Goal: Information Seeking & Learning: Learn about a topic

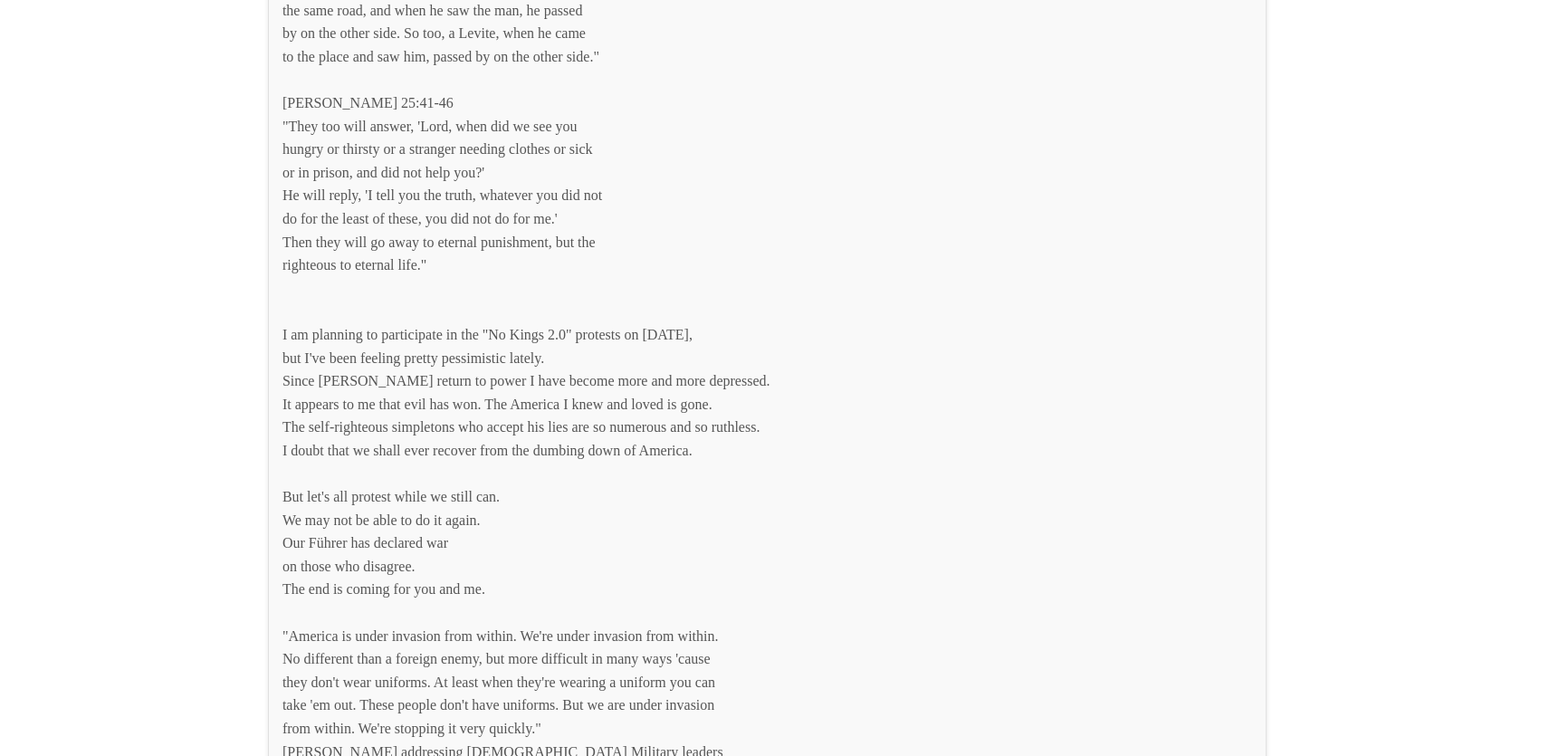
scroll to position [6917, 0]
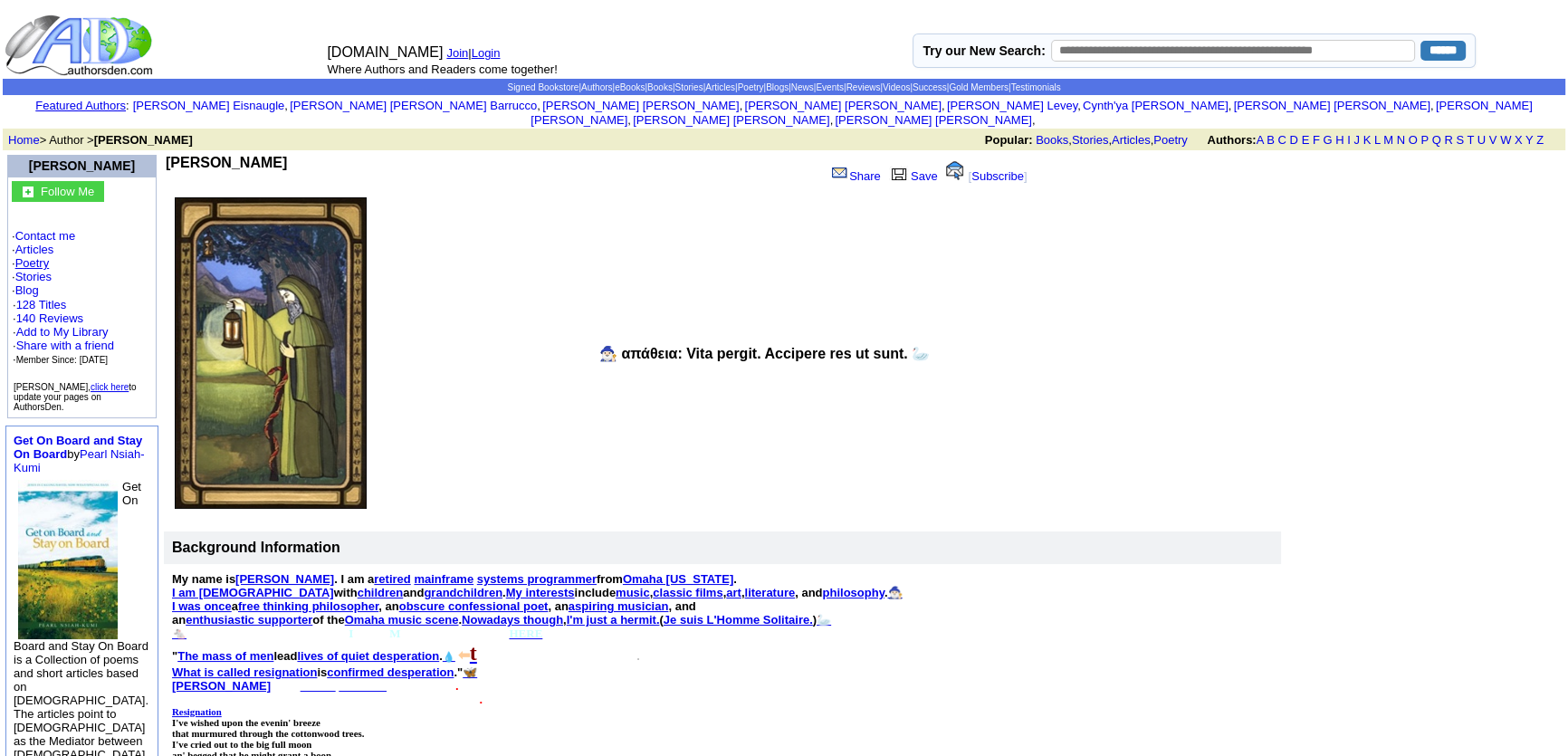
click at [40, 256] on link "Poetry" at bounding box center [32, 263] width 34 height 14
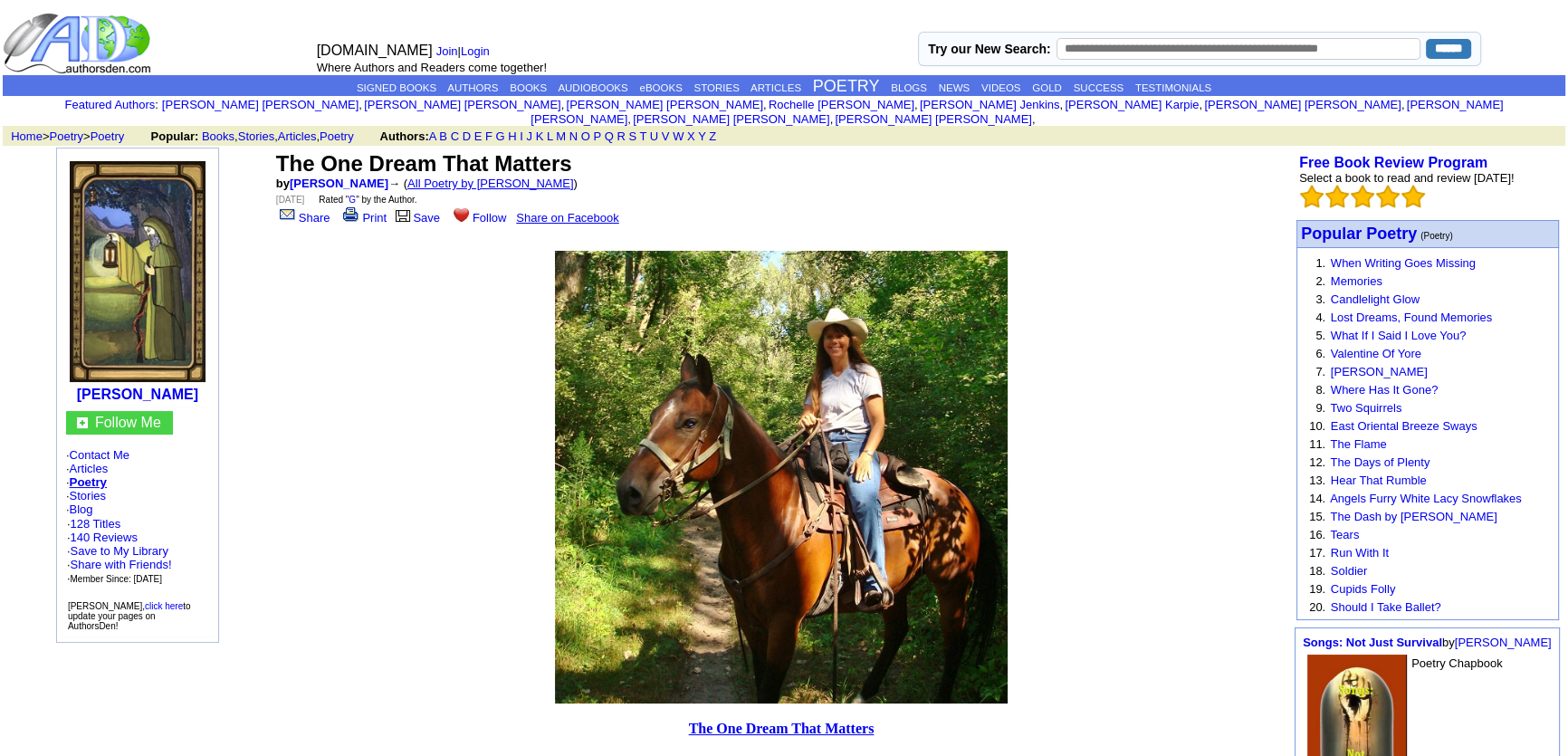
click at [498, 177] on link "All Poetry by Mark Sebring" at bounding box center [491, 184] width 167 height 14
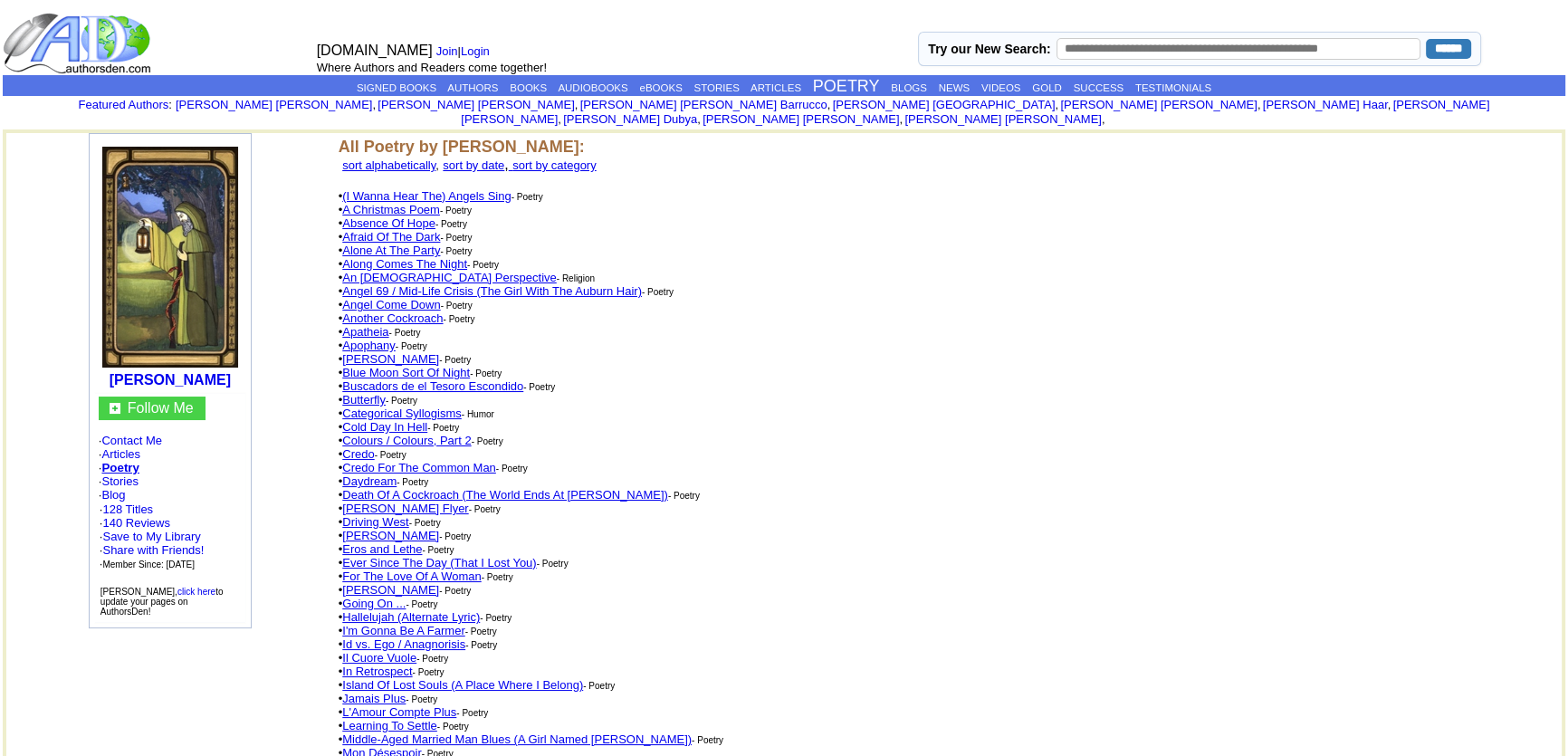
click at [437, 271] on link "An [DEMOGRAPHIC_DATA] Perspective" at bounding box center [449, 278] width 214 height 14
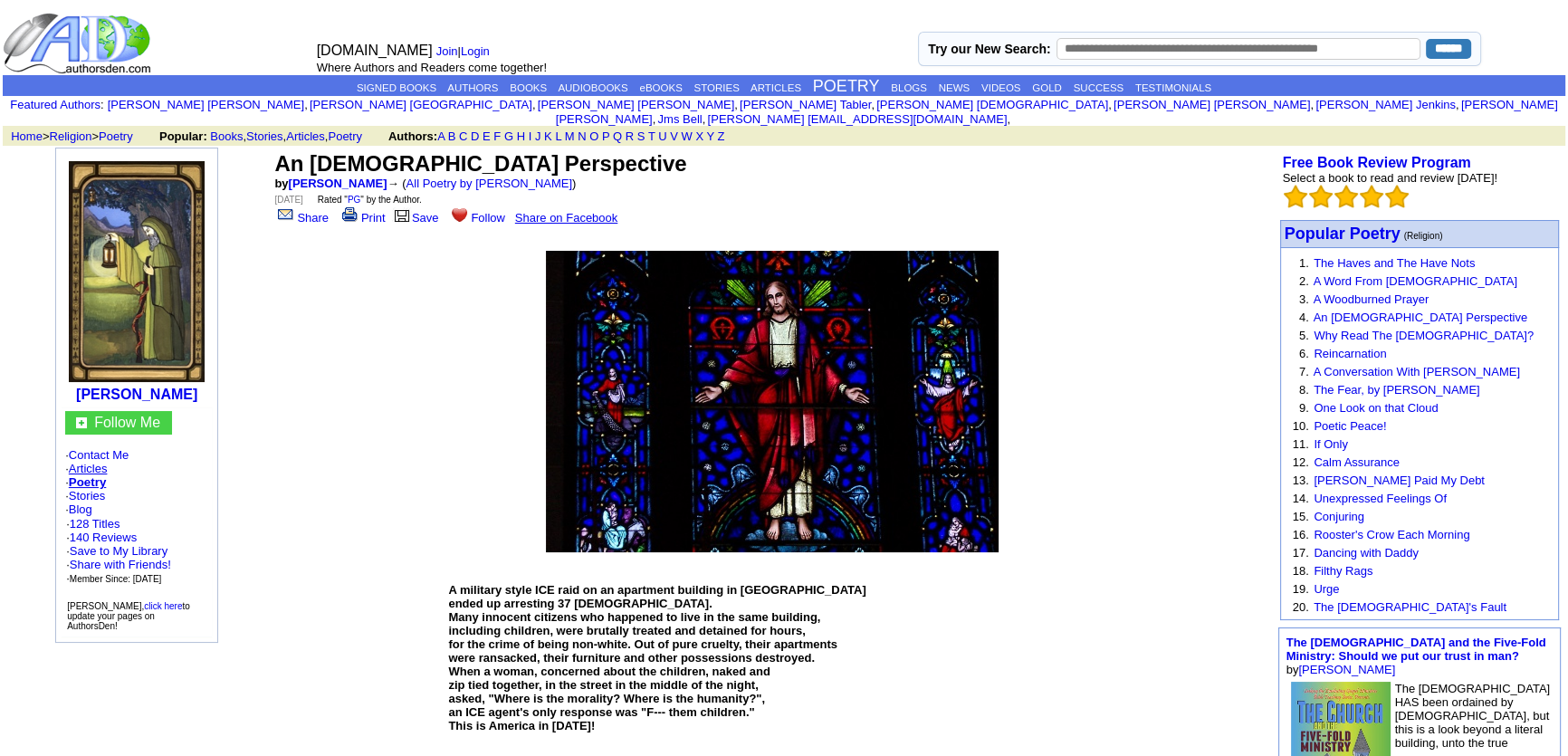
click at [97, 462] on link "Articles" at bounding box center [88, 469] width 39 height 14
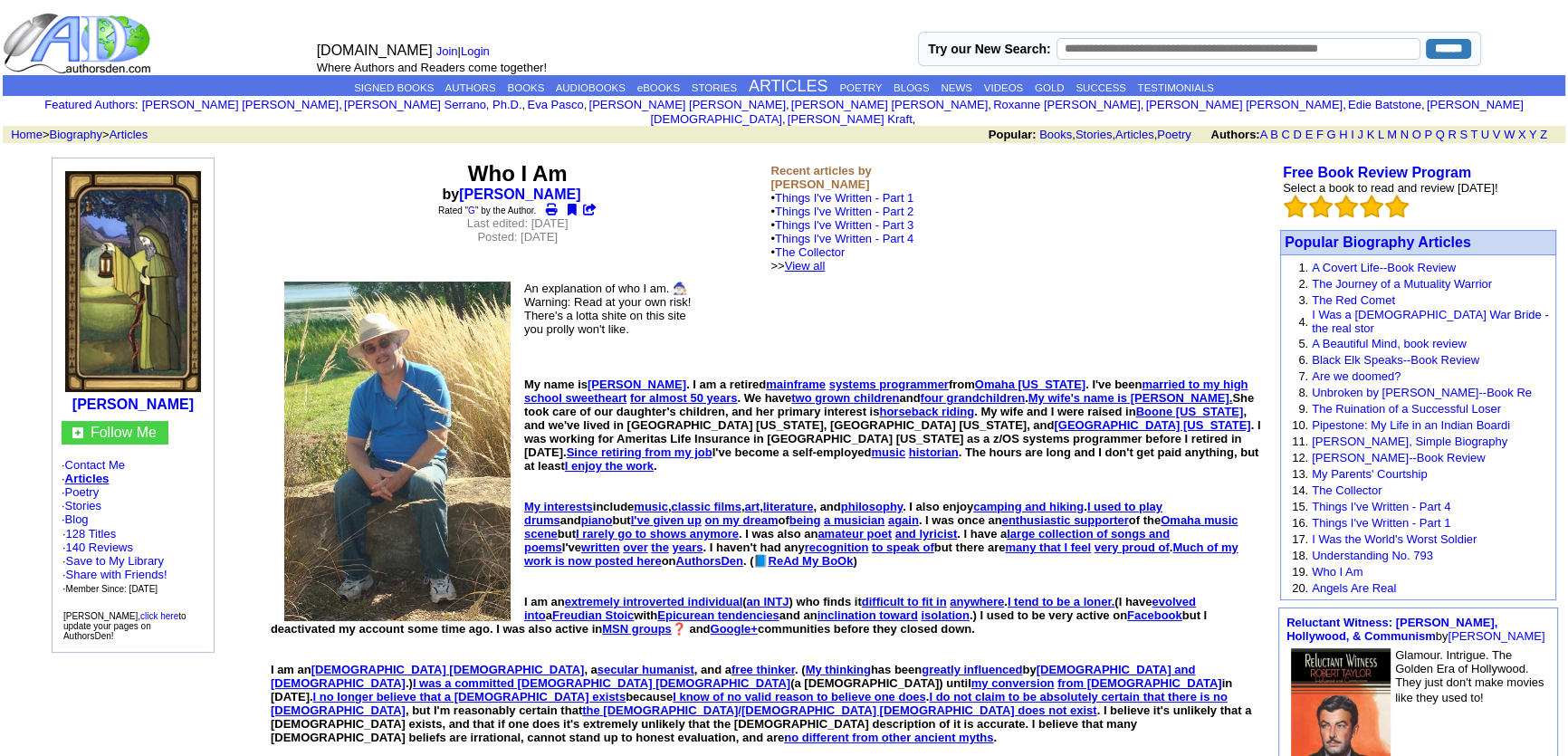
click at [825, 259] on link "View all" at bounding box center [806, 266] width 41 height 14
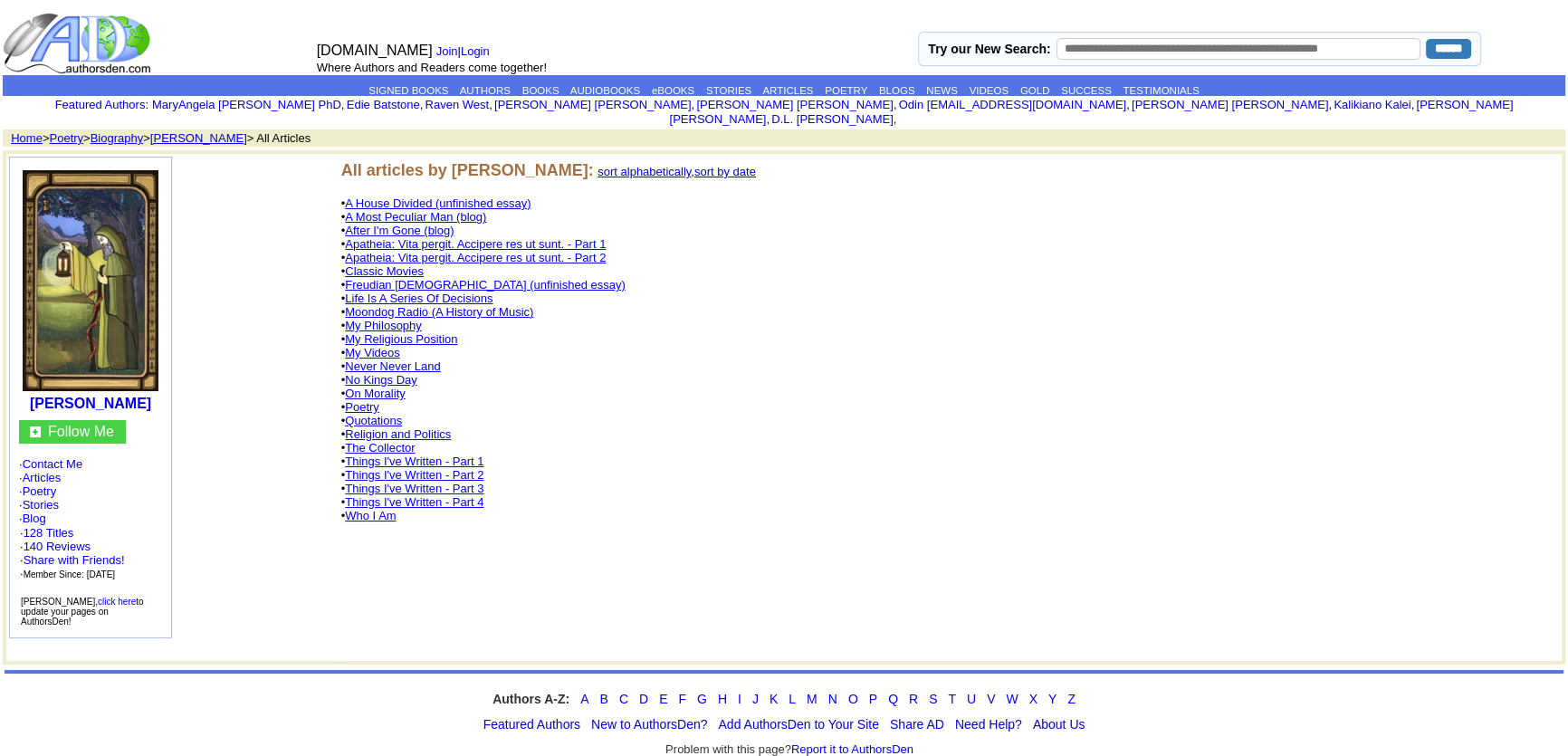
click at [381, 373] on link "No Kings Day" at bounding box center [381, 380] width 72 height 14
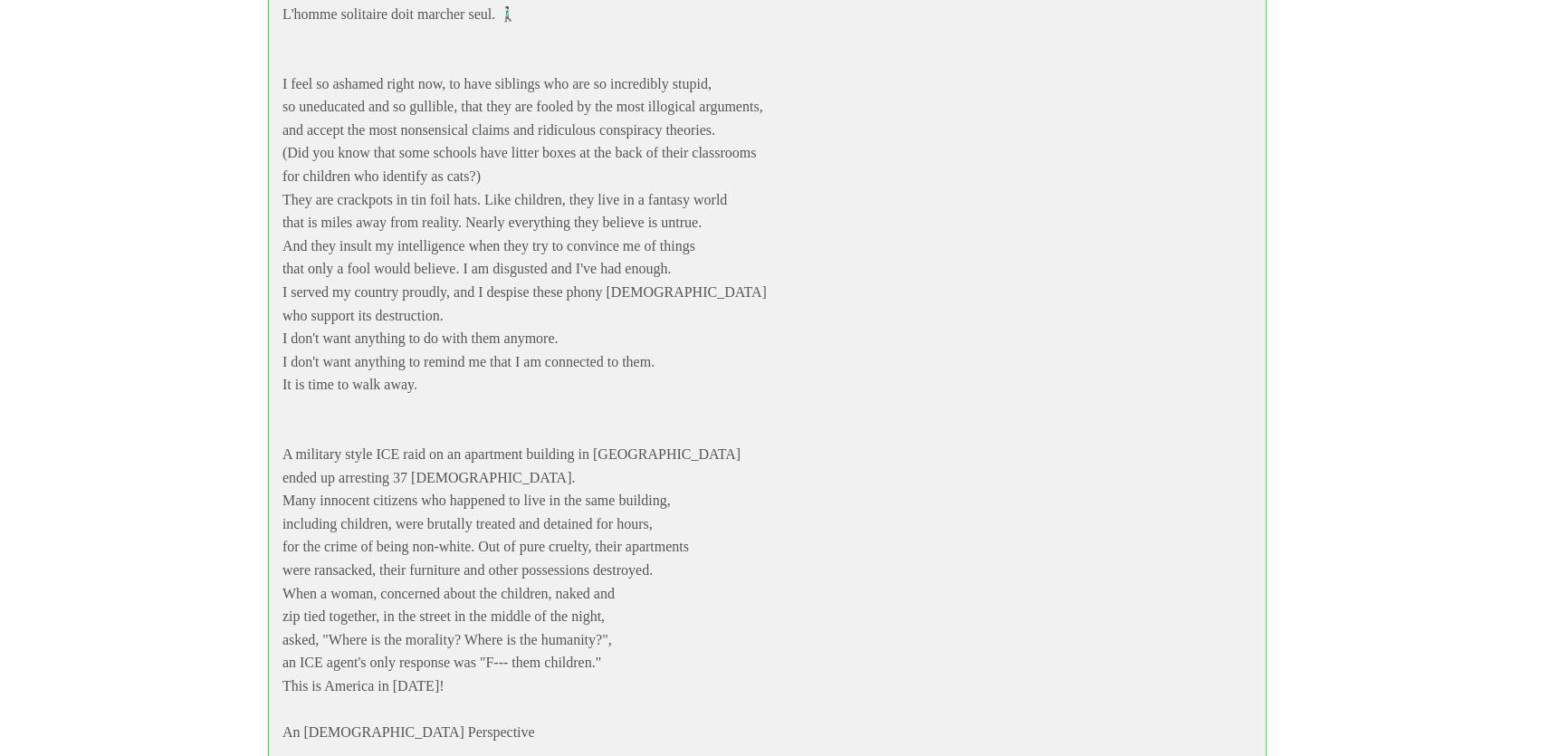
scroll to position [5238, 0]
